Goal: Use online tool/utility: Utilize a website feature to perform a specific function

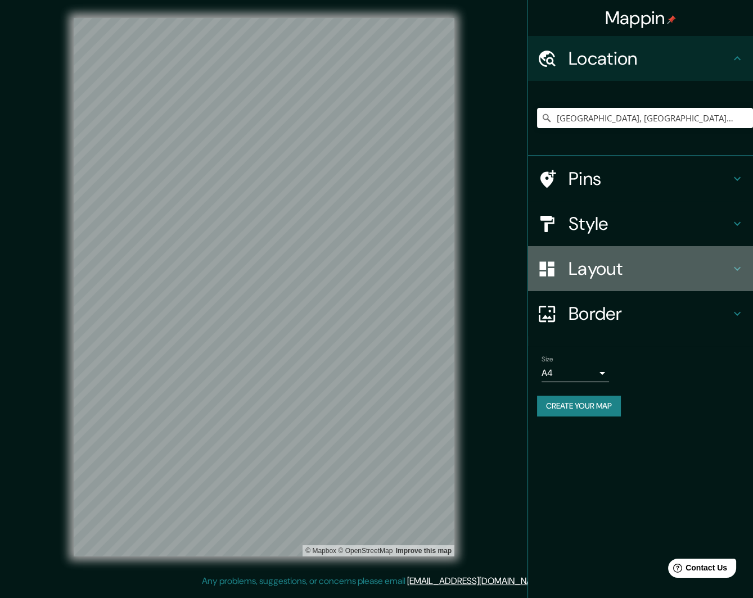
click at [595, 265] on h4 "Layout" at bounding box center [650, 269] width 162 height 22
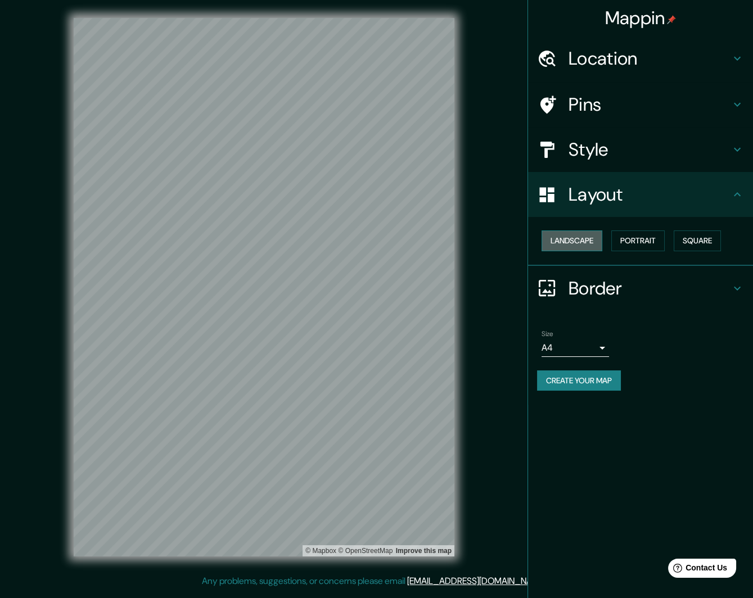
click at [580, 242] on button "Landscape" at bounding box center [572, 241] width 61 height 21
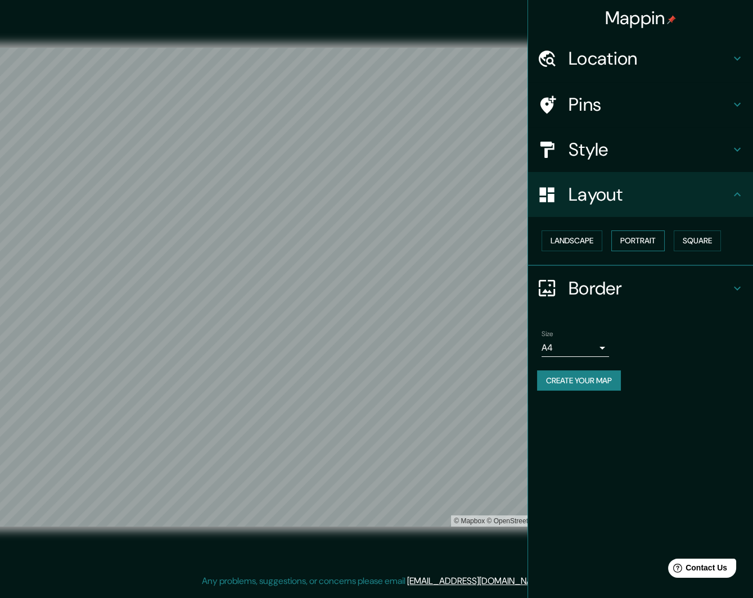
click at [633, 236] on button "Portrait" at bounding box center [637, 241] width 53 height 21
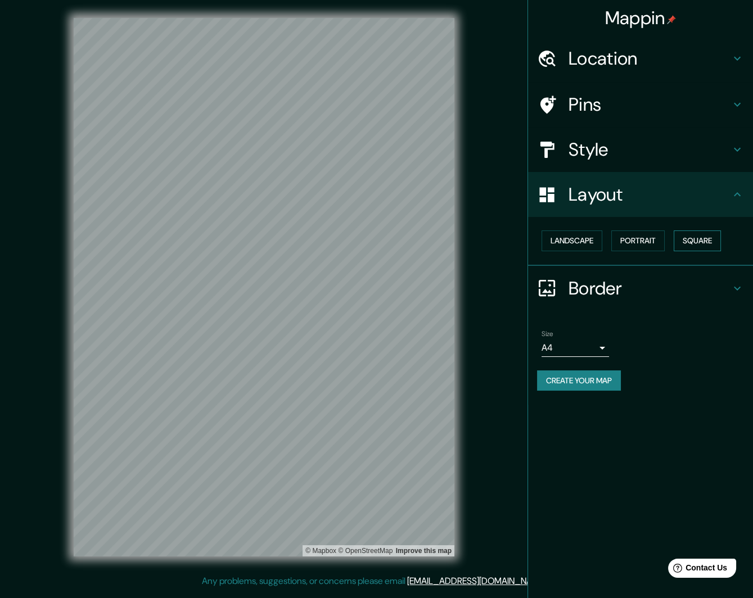
click at [704, 244] on button "Square" at bounding box center [697, 241] width 47 height 21
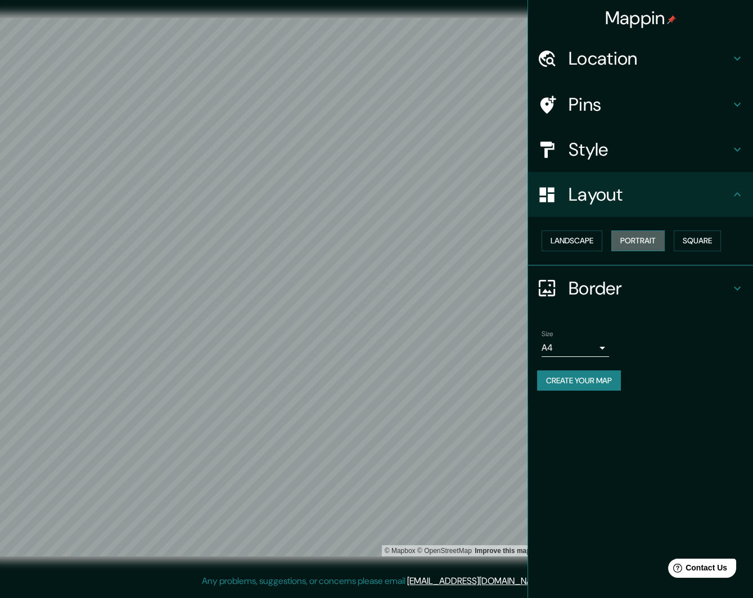
click at [651, 239] on button "Portrait" at bounding box center [637, 241] width 53 height 21
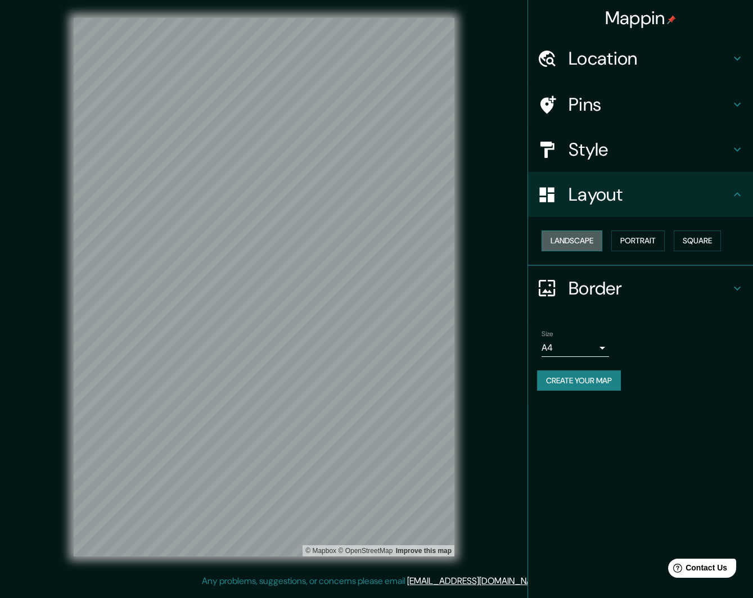
click at [580, 242] on button "Landscape" at bounding box center [572, 241] width 61 height 21
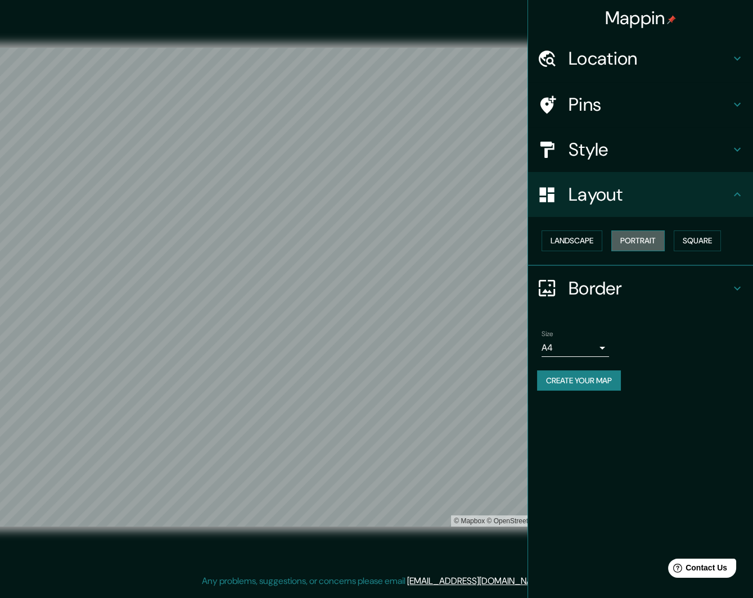
click at [636, 242] on button "Portrait" at bounding box center [637, 241] width 53 height 21
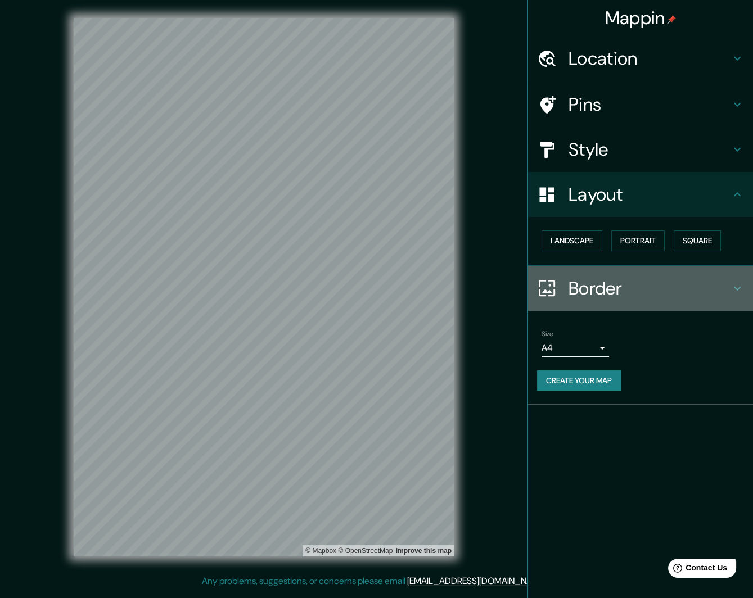
click at [584, 286] on h4 "Border" at bounding box center [650, 288] width 162 height 22
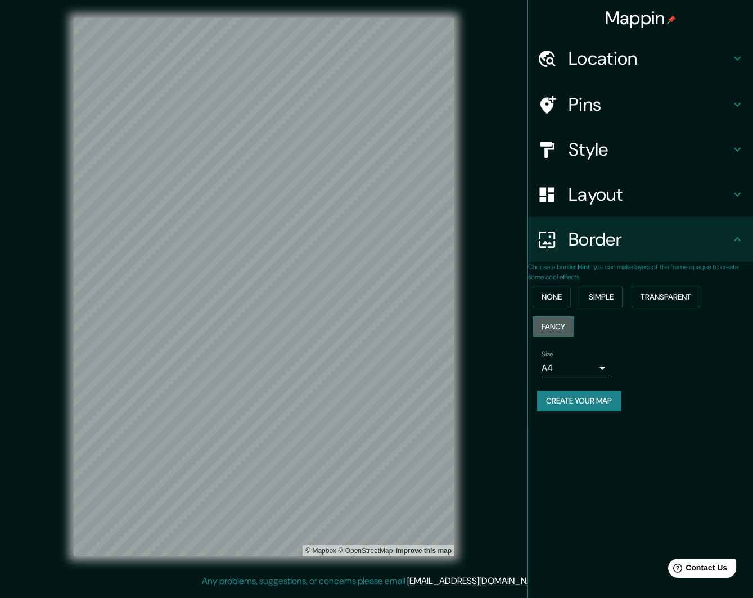
click at [557, 324] on button "Fancy" at bounding box center [554, 327] width 42 height 21
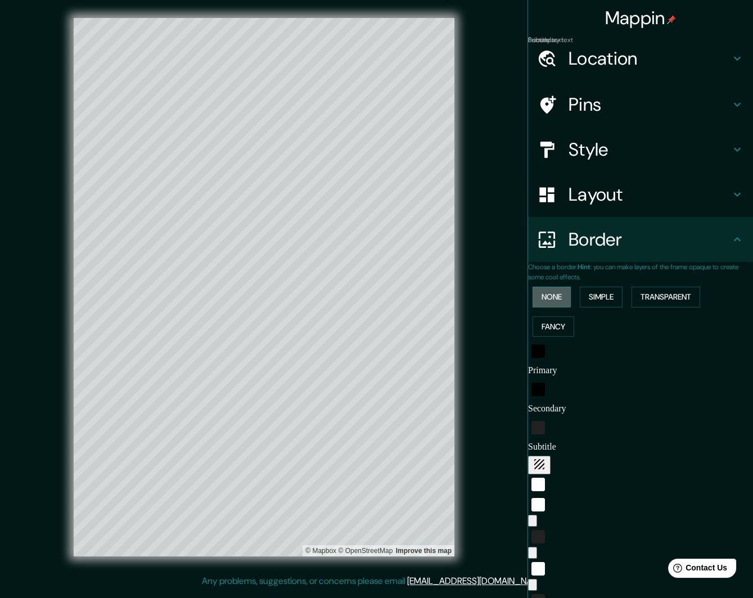
click at [566, 292] on button "None" at bounding box center [552, 297] width 38 height 21
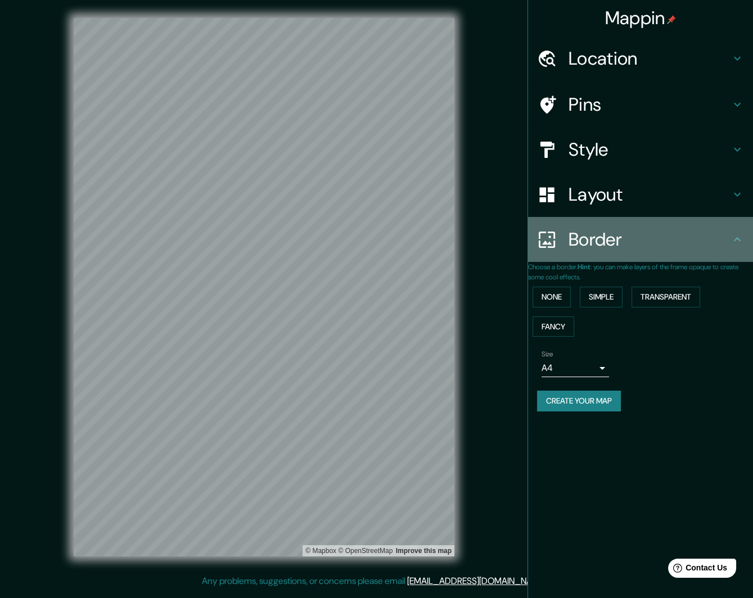
click at [654, 245] on h4 "Border" at bounding box center [650, 239] width 162 height 22
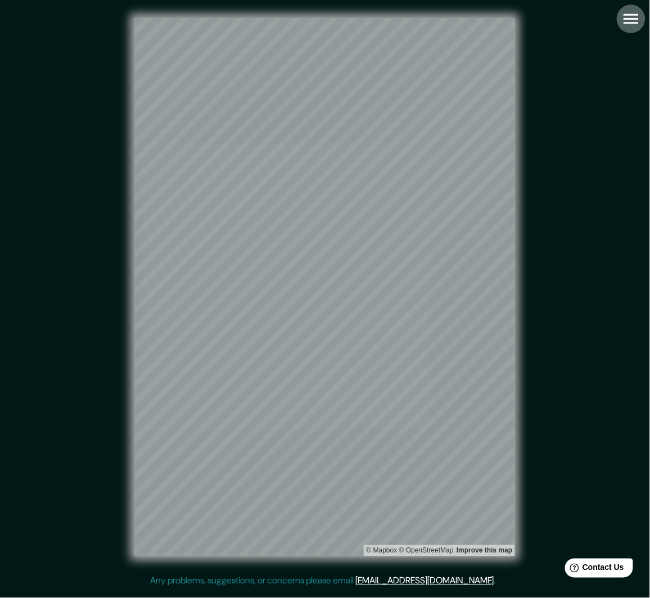
click at [624, 16] on icon "button" at bounding box center [631, 19] width 20 height 20
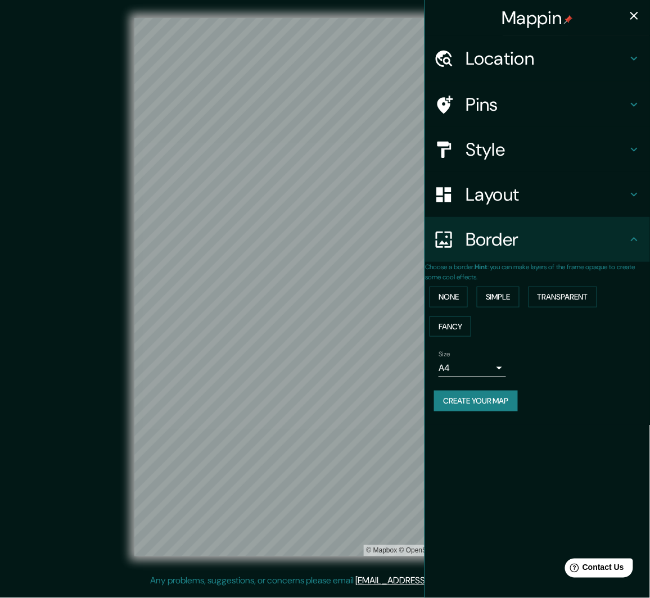
click at [516, 149] on h4 "Style" at bounding box center [547, 149] width 162 height 22
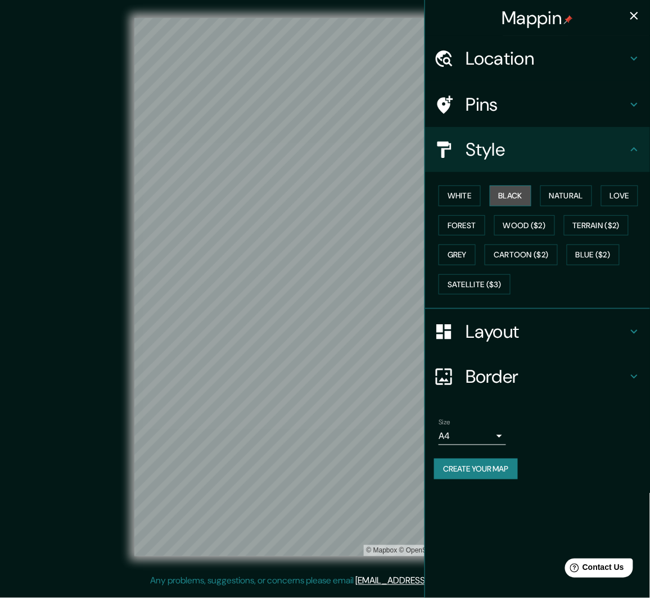
click at [509, 192] on button "Black" at bounding box center [511, 196] width 42 height 21
click at [467, 191] on button "White" at bounding box center [460, 196] width 42 height 21
click at [513, 195] on button "Black" at bounding box center [511, 196] width 42 height 21
click at [448, 200] on button "White" at bounding box center [460, 196] width 42 height 21
click at [557, 194] on button "Natural" at bounding box center [566, 196] width 52 height 21
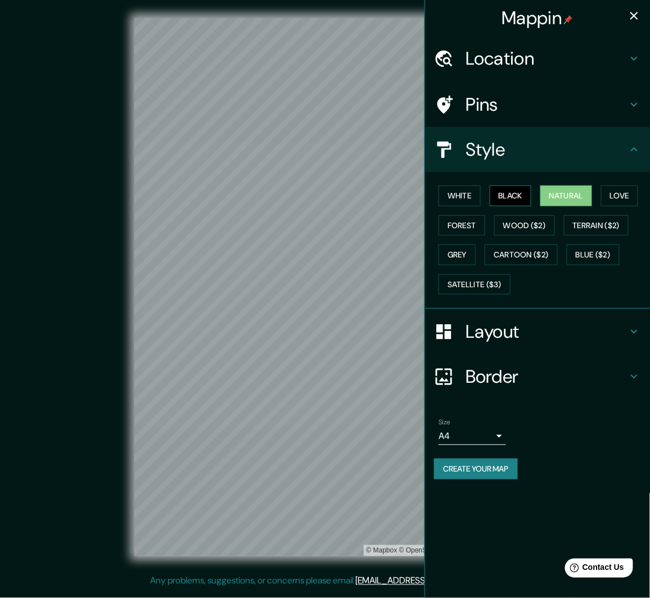
click at [506, 194] on button "Black" at bounding box center [511, 196] width 42 height 21
click at [561, 197] on button "Natural" at bounding box center [566, 196] width 52 height 21
click at [502, 197] on button "Black" at bounding box center [511, 196] width 42 height 21
click at [463, 197] on button "White" at bounding box center [460, 196] width 42 height 21
click at [615, 193] on button "Love" at bounding box center [619, 196] width 37 height 21
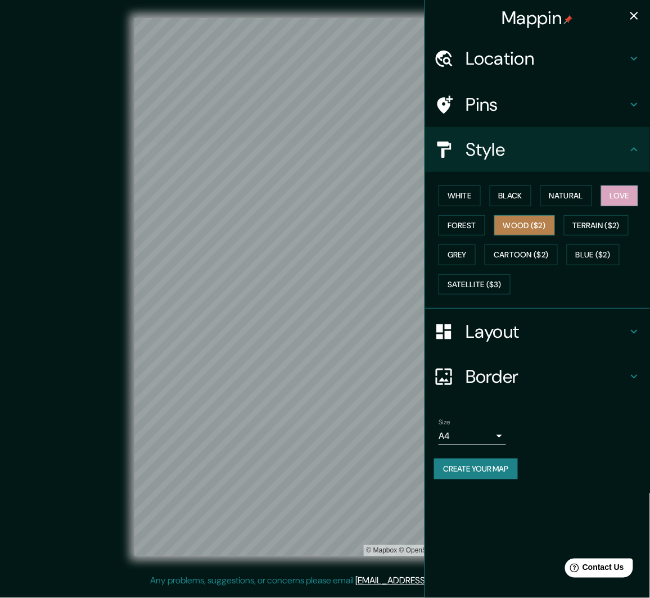
click at [521, 223] on button "Wood ($2)" at bounding box center [524, 225] width 61 height 21
